Goal: Find specific page/section: Find specific page/section

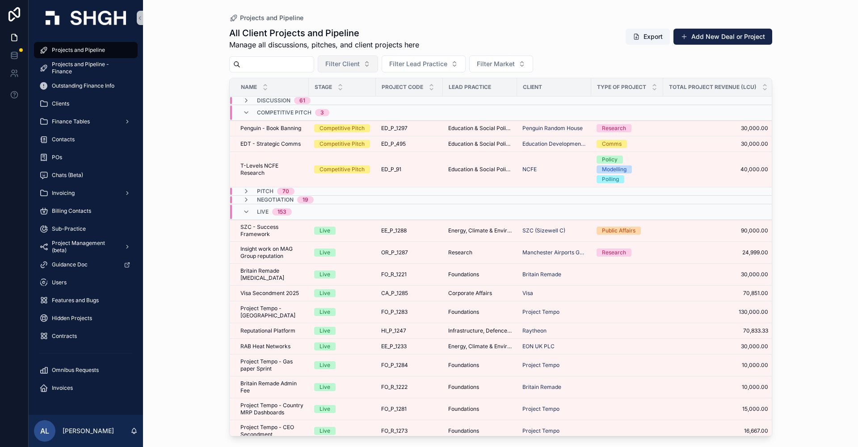
click at [360, 62] on span "Filter Client" at bounding box center [342, 63] width 34 height 9
type input "********"
click at [359, 111] on div "Centrica" at bounding box center [379, 114] width 107 height 14
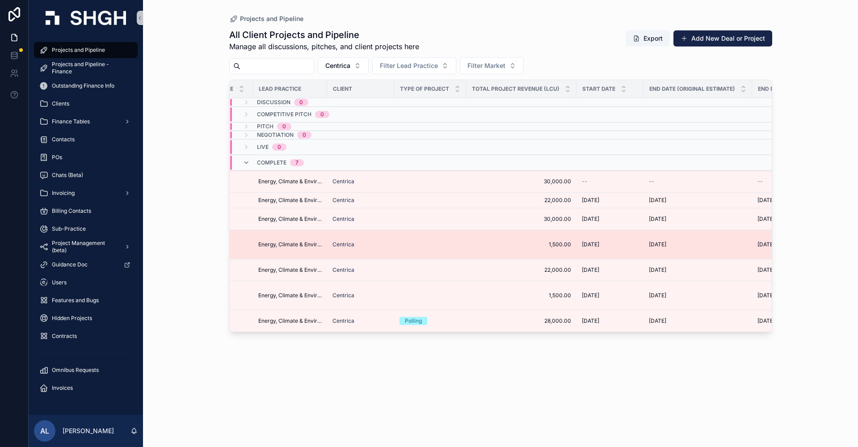
scroll to position [0, 191]
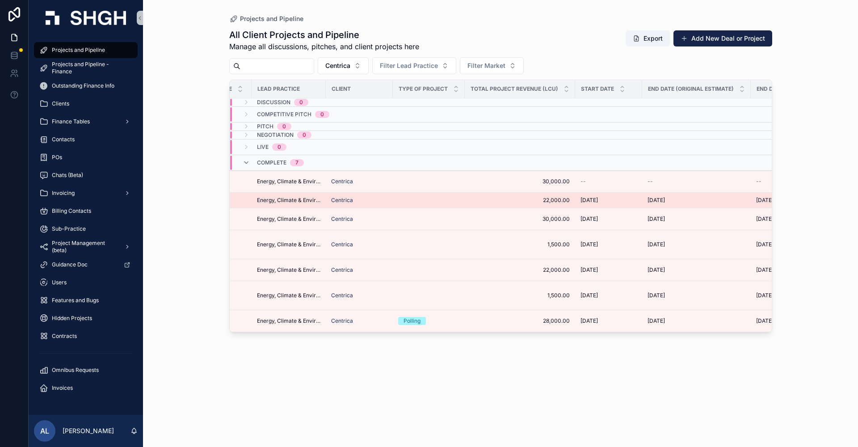
click at [598, 202] on span "[DATE]" at bounding box center [588, 200] width 17 height 7
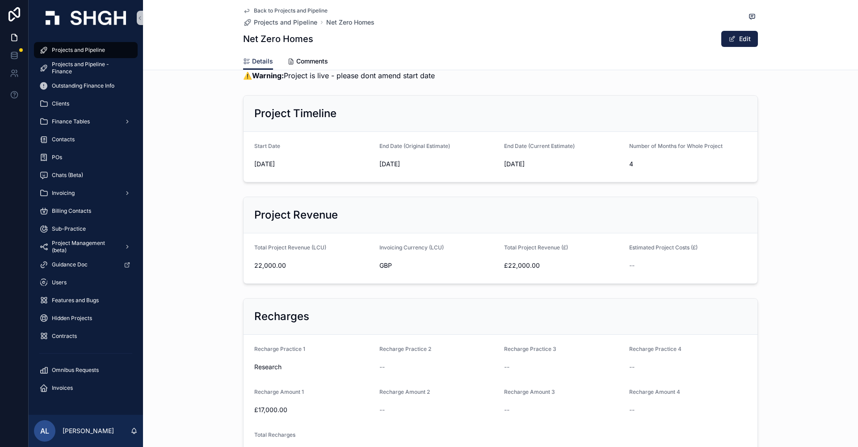
scroll to position [685, 0]
